Goal: Task Accomplishment & Management: Manage account settings

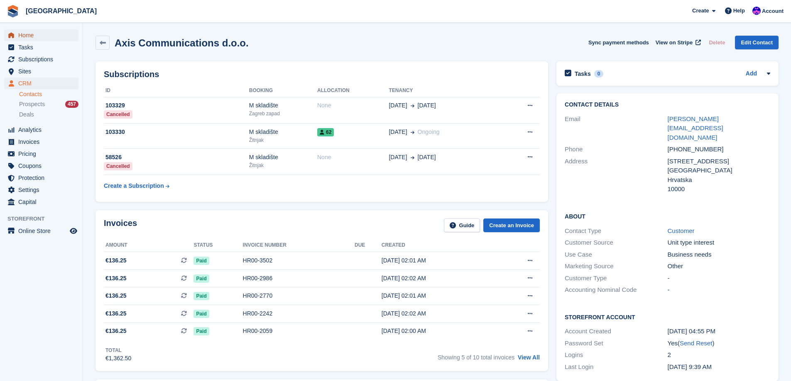
click at [32, 33] on span "Home" at bounding box center [43, 35] width 50 height 12
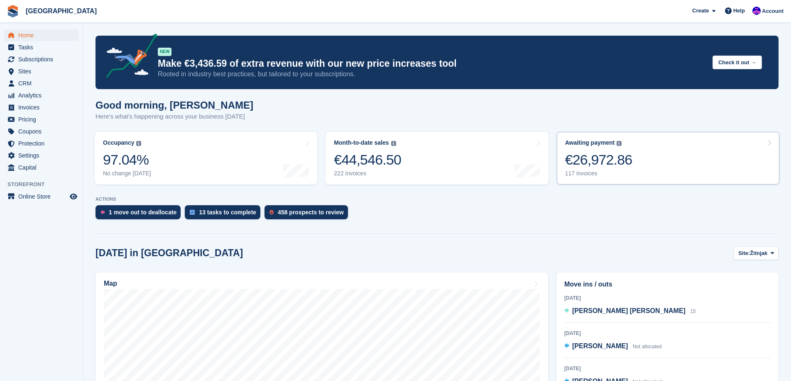
click at [686, 151] on link "Awaiting payment The total outstanding balance on all open invoices. €26,972.86…" at bounding box center [668, 158] width 222 height 53
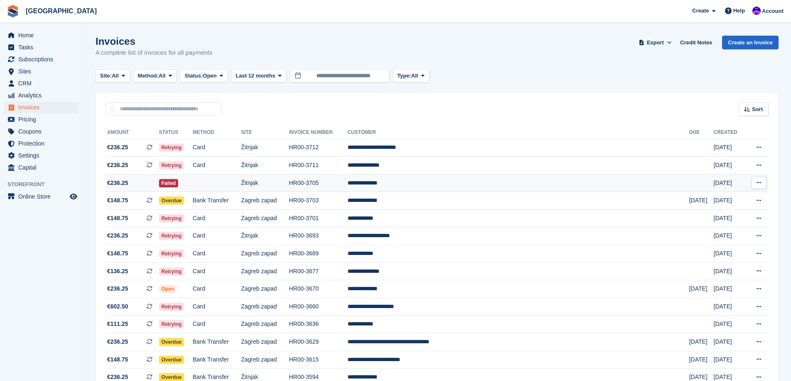
click at [347, 186] on td "HR00-3705" at bounding box center [318, 183] width 59 height 18
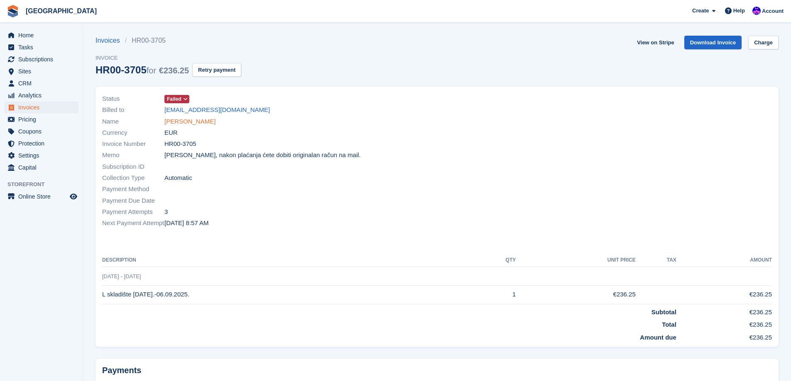
click at [185, 120] on link "[PERSON_NAME]" at bounding box center [189, 122] width 51 height 10
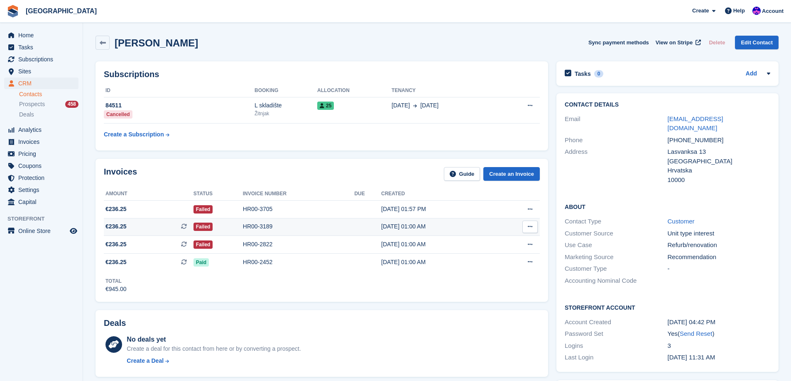
click at [273, 219] on td "HR00-3189" at bounding box center [299, 227] width 112 height 18
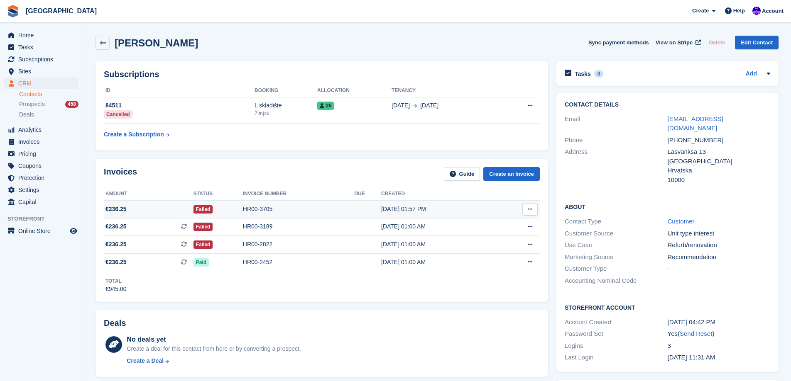
click at [226, 205] on div "Failed" at bounding box center [217, 209] width 49 height 9
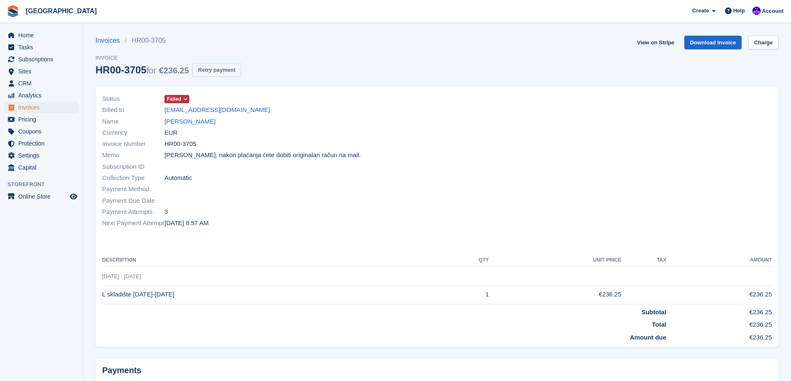
click at [214, 70] on button "Retry payment" at bounding box center [216, 70] width 49 height 14
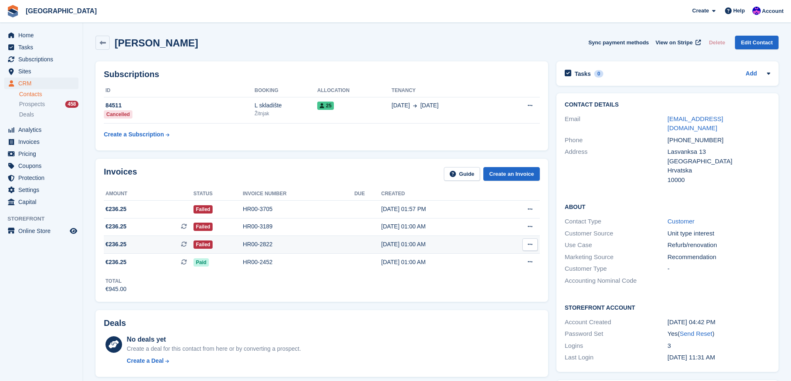
click at [276, 252] on td "HR00-2822" at bounding box center [299, 245] width 112 height 18
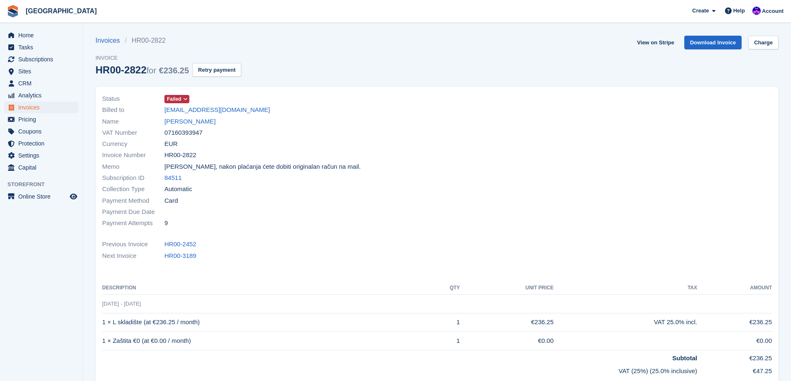
click at [209, 63] on div "Invoices HR00-2822 Invoice HR00-2822 for €236.25 Retry payment" at bounding box center [168, 61] width 146 height 51
click at [209, 64] on button "Retry payment" at bounding box center [216, 70] width 49 height 14
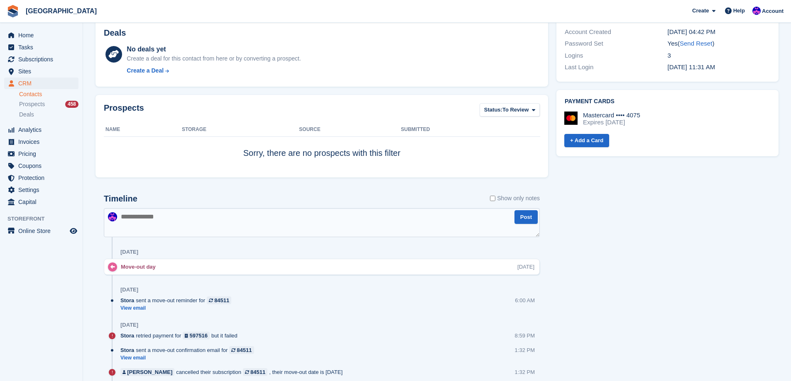
scroll to position [332, 0]
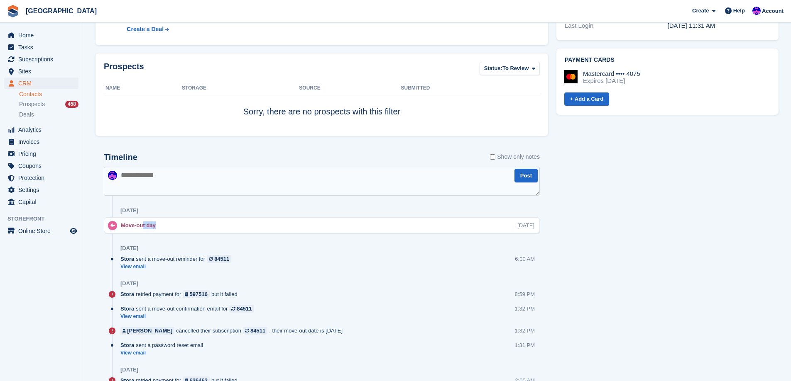
drag, startPoint x: 129, startPoint y: 225, endPoint x: 147, endPoint y: 222, distance: 17.1
click at [145, 222] on div "Move-out day" at bounding box center [140, 226] width 39 height 8
click at [198, 222] on div "Move-out day Thu, 7 Aug" at bounding box center [330, 226] width 418 height 8
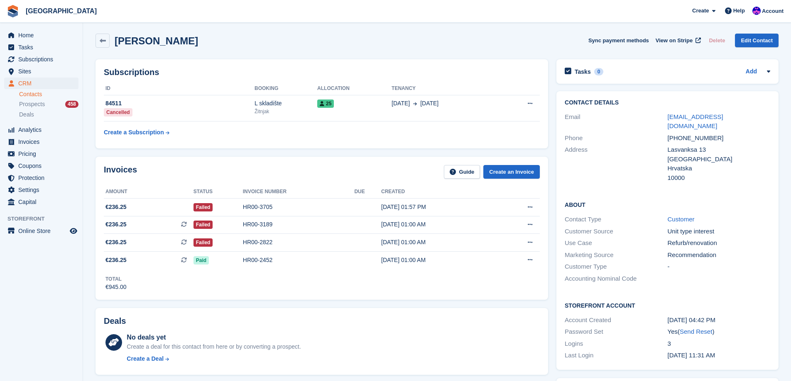
scroll to position [0, 0]
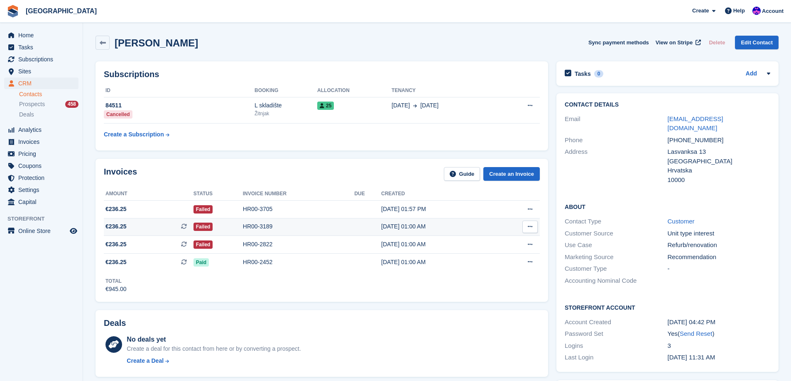
click at [289, 224] on div "HR00-3189" at bounding box center [299, 226] width 112 height 9
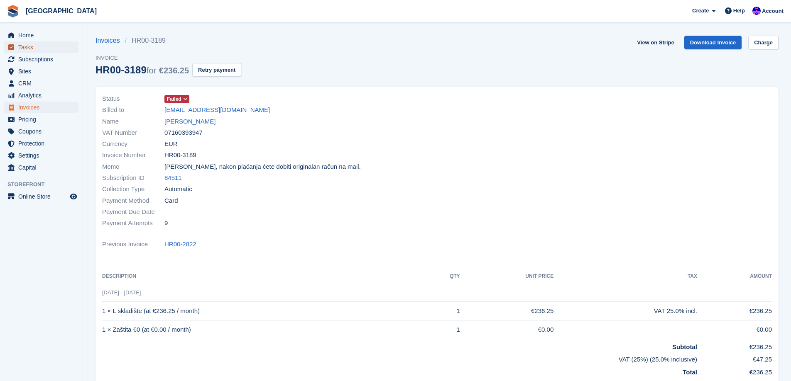
click at [44, 42] on span "Tasks" at bounding box center [43, 48] width 50 height 12
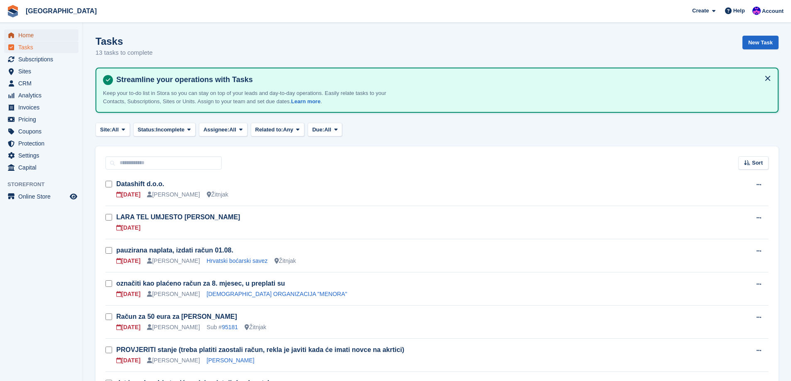
click at [42, 29] on span "Home" at bounding box center [43, 35] width 50 height 12
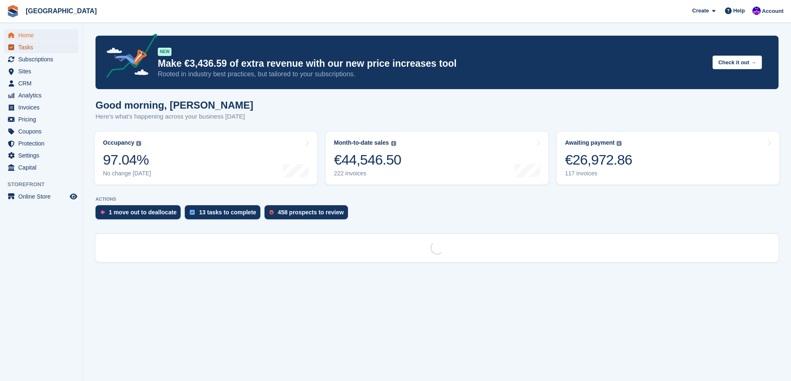
click at [42, 45] on span "Tasks" at bounding box center [43, 48] width 50 height 12
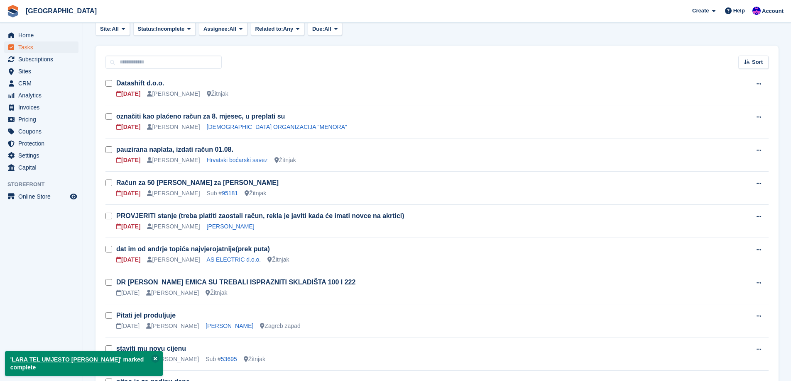
scroll to position [125, 0]
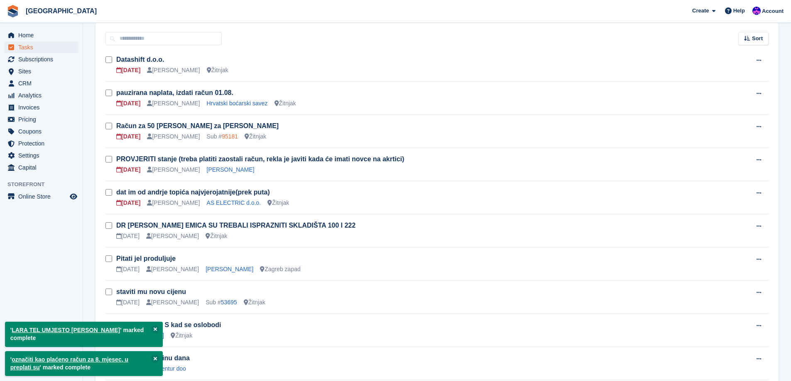
click at [222, 139] on link "95181" at bounding box center [230, 136] width 16 height 7
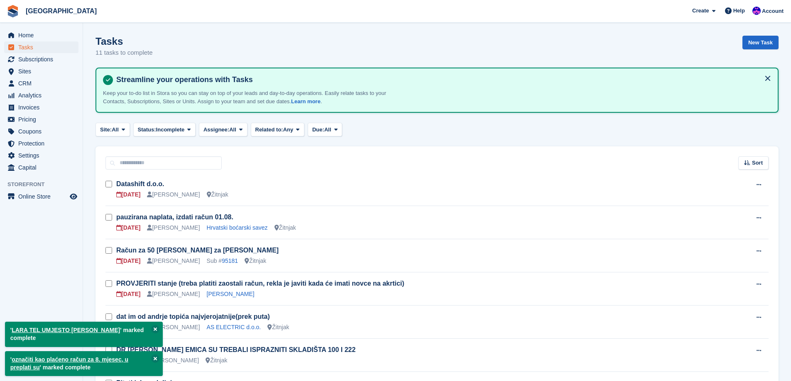
scroll to position [125, 0]
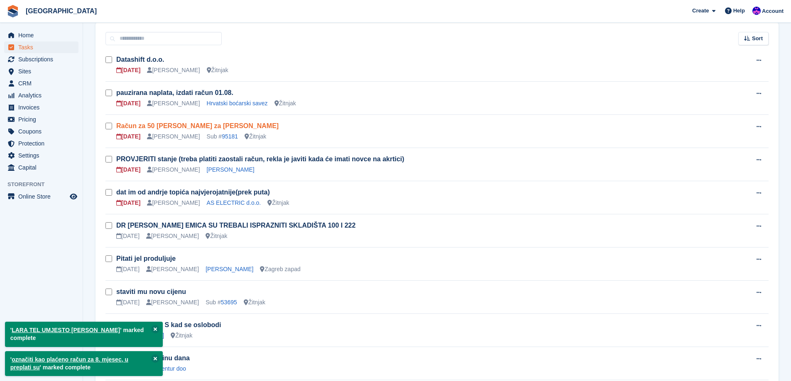
click at [181, 128] on link "Račun za 50 eura za Zvonko Čagalj" at bounding box center [197, 125] width 162 height 7
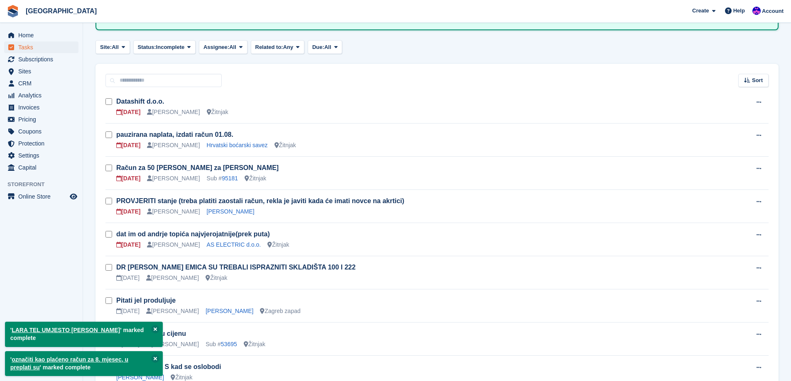
scroll to position [83, 0]
click at [207, 209] on link "Milana Vukša" at bounding box center [231, 211] width 48 height 7
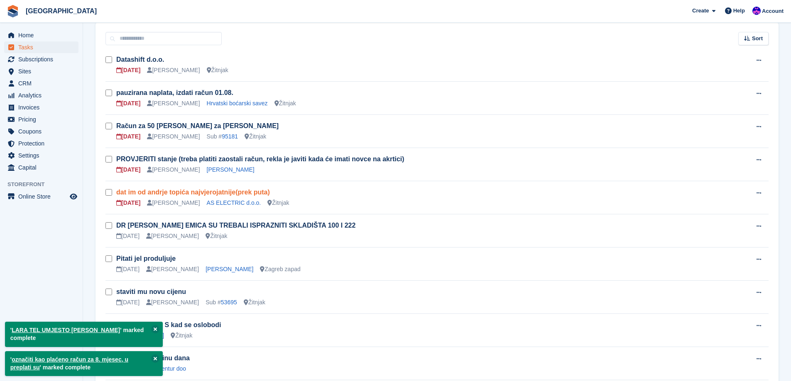
click at [209, 195] on link "dat im od andrje topića najvjerojatnije(prek puta)" at bounding box center [193, 192] width 154 height 7
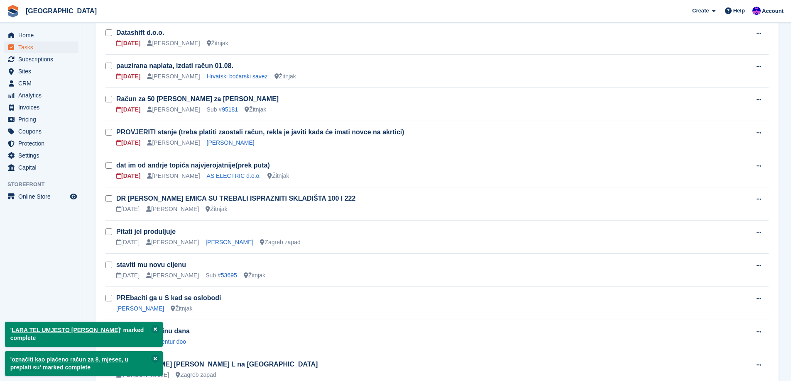
scroll to position [195, 0]
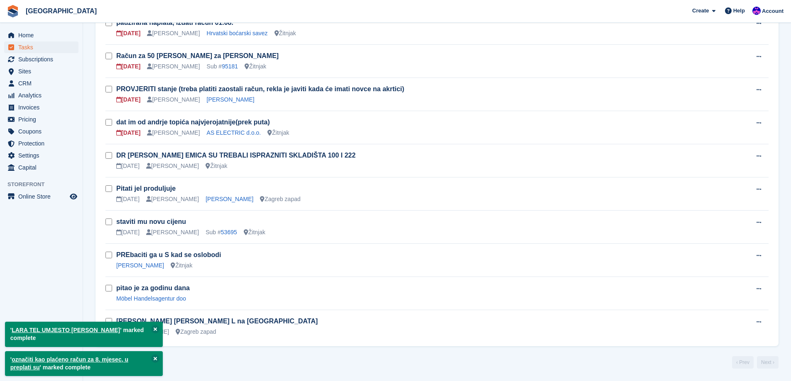
click at [211, 228] on div "staviti mu novu cijenu 04 May Ivan Gačić Sub # 53695 Žitnjak" at bounding box center [423, 227] width 615 height 20
click at [221, 231] on link "53695" at bounding box center [229, 232] width 16 height 7
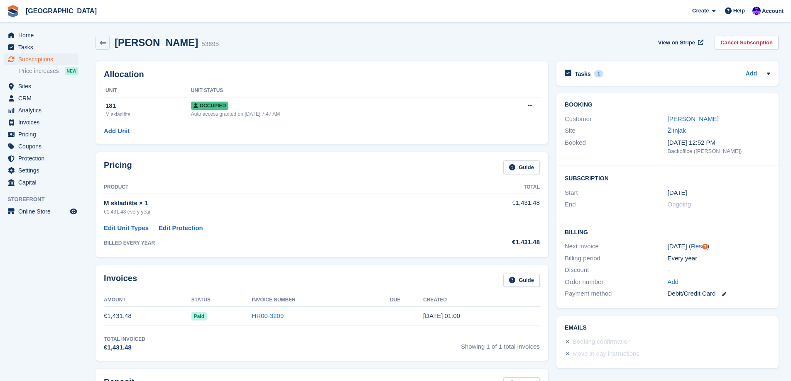
scroll to position [195, 0]
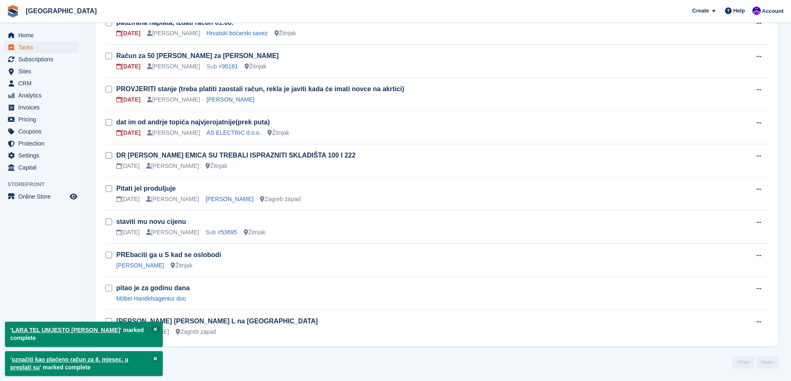
click at [154, 327] on button at bounding box center [155, 329] width 8 height 8
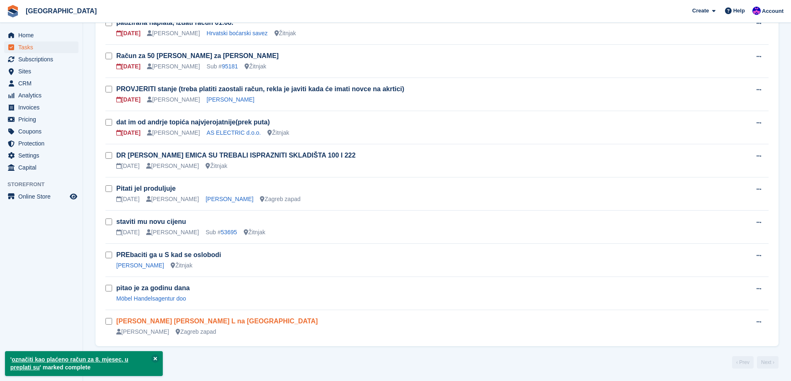
click at [154, 324] on link "IVAN KATIĆ hoće L na Ježdovcu" at bounding box center [216, 321] width 201 height 7
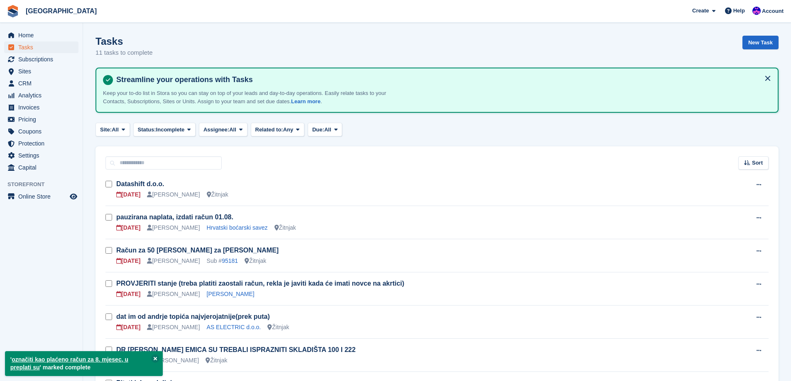
scroll to position [195, 0]
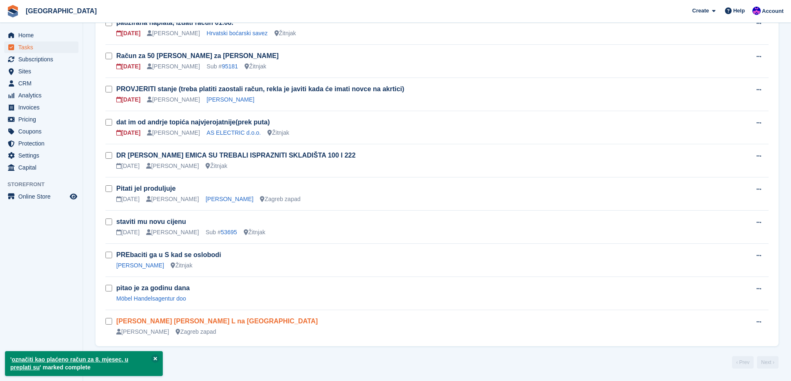
click at [133, 322] on link "IVAN KATIĆ hoće L na Ježdovcu" at bounding box center [216, 321] width 201 height 7
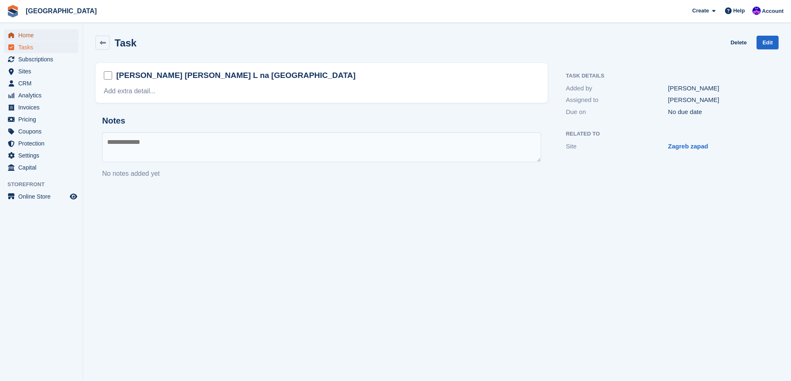
click at [49, 37] on span "Home" at bounding box center [43, 35] width 50 height 12
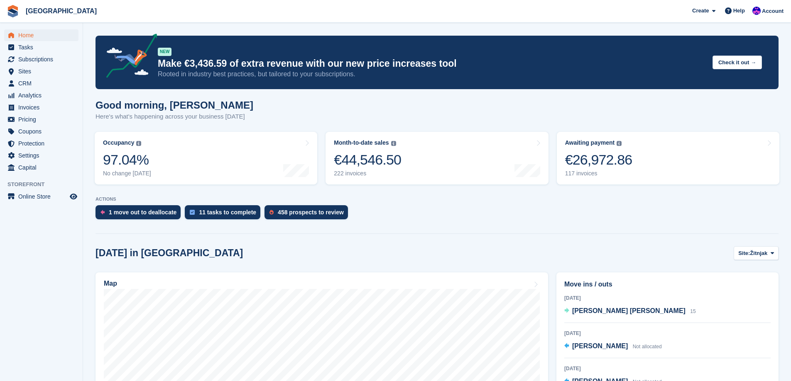
click at [422, 214] on div "1 move out to deallocate 11 tasks to complete 458 prospects to review" at bounding box center [436, 214] width 683 height 18
click at [480, 165] on link "Month-to-date sales The sum of all finalised invoices generated this month to d…" at bounding box center [436, 158] width 222 height 53
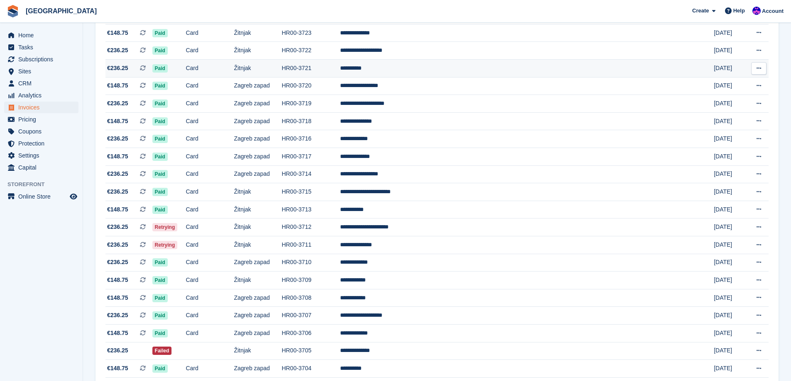
scroll to position [166, 0]
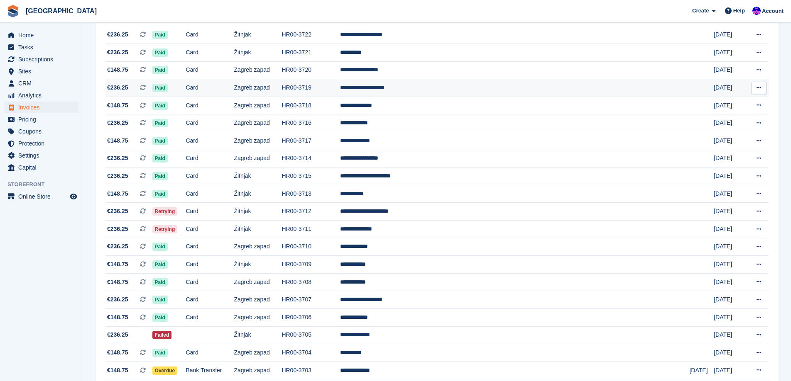
click at [436, 93] on td "**********" at bounding box center [514, 88] width 349 height 18
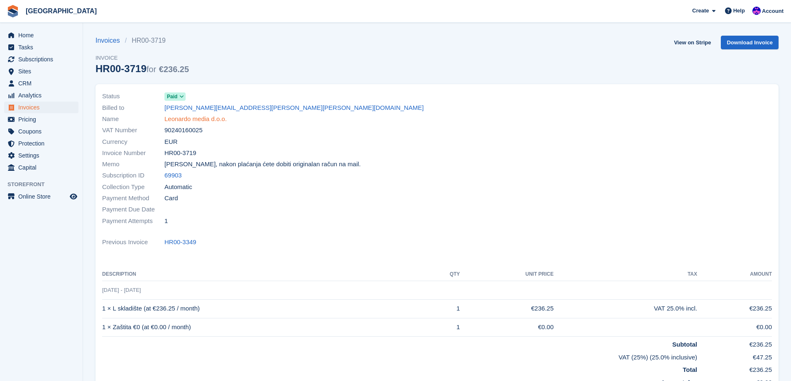
click at [203, 118] on link "Leonardo media d.o.o." at bounding box center [195, 120] width 62 height 10
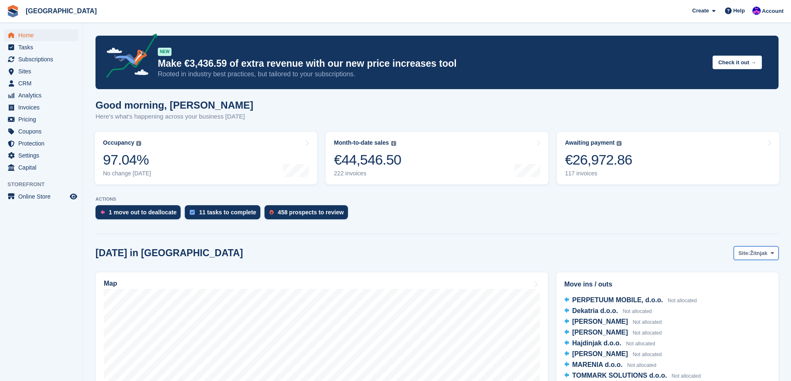
click at [774, 256] on span at bounding box center [772, 253] width 7 height 7
click at [755, 286] on link "Zagreb zapad" at bounding box center [738, 288] width 72 height 15
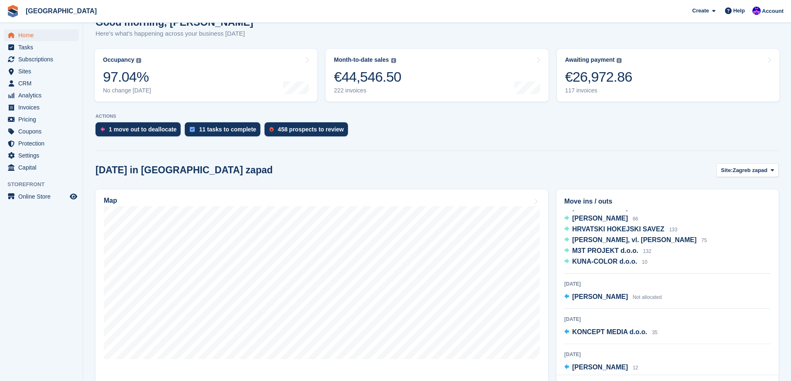
scroll to position [743, 0]
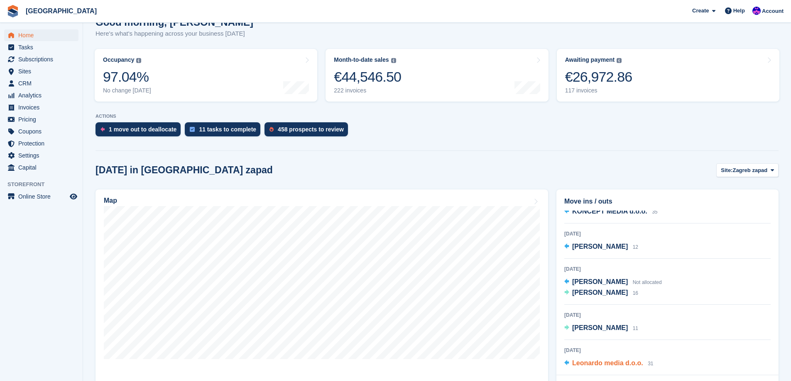
click at [611, 364] on span "Leonardo media d.o.o." at bounding box center [607, 363] width 71 height 7
